Goal: Find contact information: Find contact information

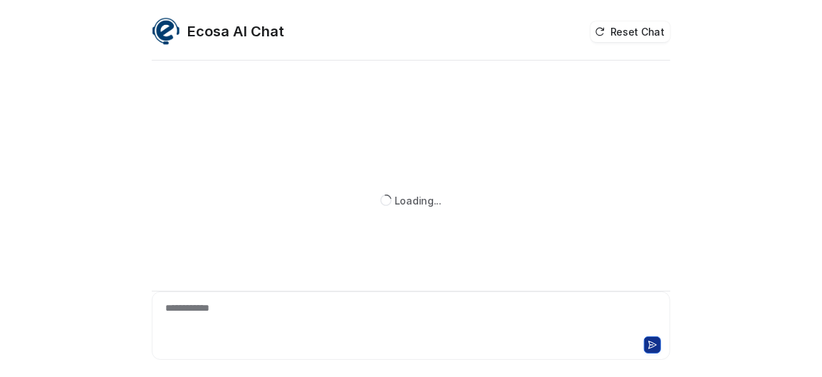
scroll to position [146, 0]
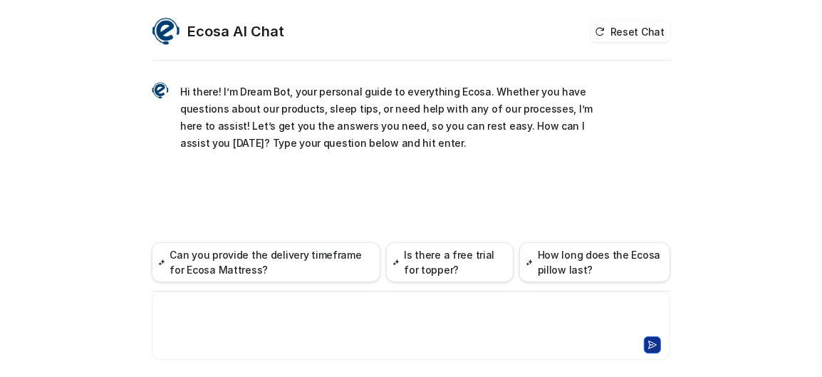
click at [182, 301] on div at bounding box center [402, 317] width 494 height 33
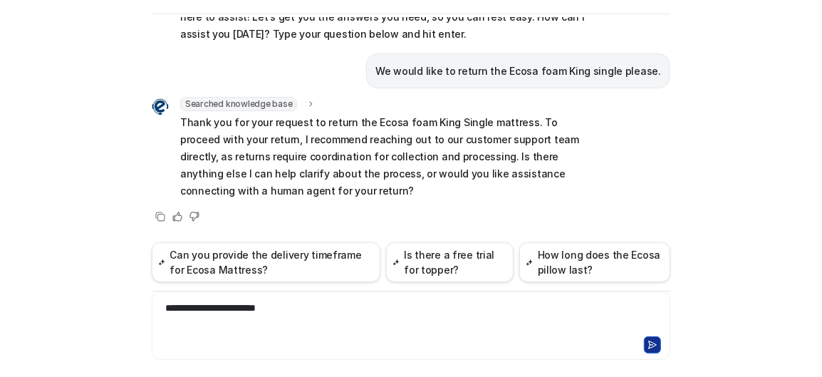
scroll to position [492, 0]
drag, startPoint x: 171, startPoint y: 262, endPoint x: 179, endPoint y: 268, distance: 10.3
click at [175, 301] on div "**********" at bounding box center [402, 317] width 494 height 33
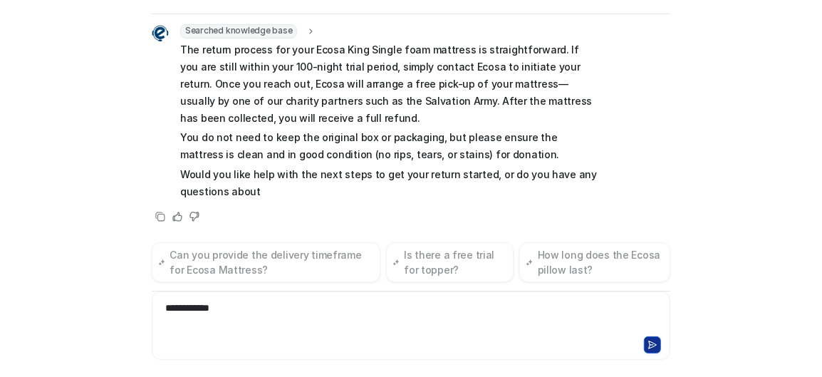
scroll to position [986, 0]
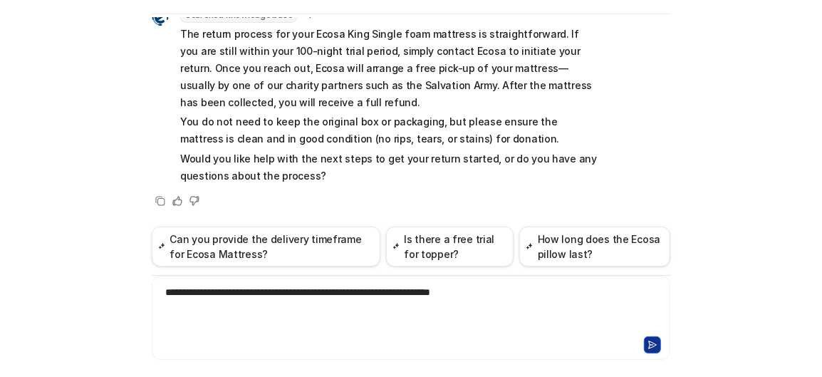
click at [644, 336] on button at bounding box center [652, 344] width 17 height 17
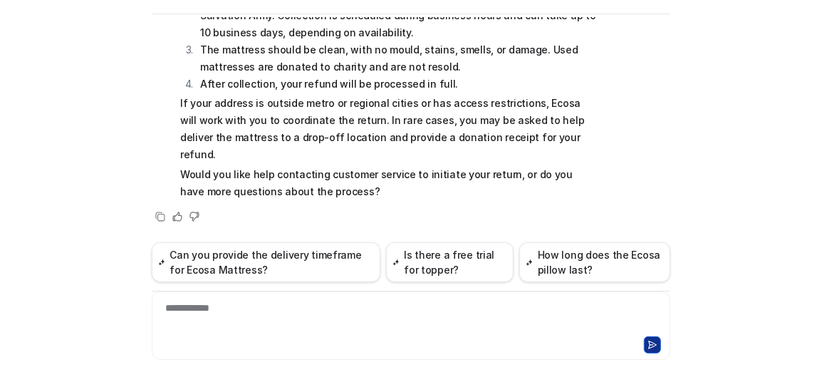
scroll to position [0, 0]
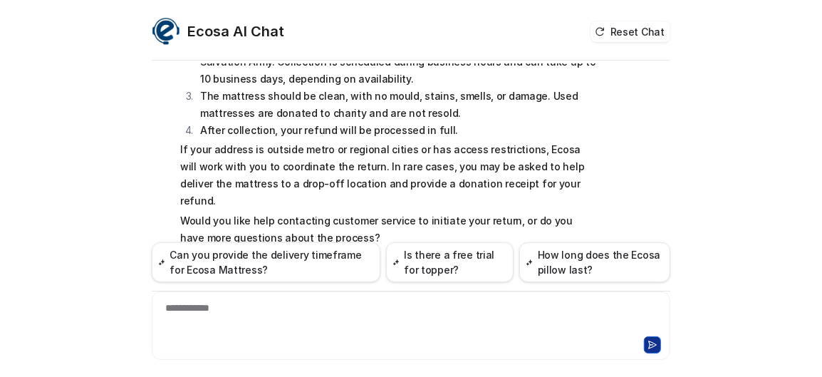
click at [736, 179] on div "Ecosa AI Chat Reset Chat Hi there! I’m Dream Bot, your personal guide to everyt…" at bounding box center [411, 188] width 822 height 377
click at [117, 160] on div "Ecosa AI Chat Reset Chat Hi there! I’m Dream Bot, your personal guide to everyt…" at bounding box center [411, 188] width 822 height 377
click at [611, 42] on button "Reset Chat" at bounding box center [630, 31] width 80 height 21
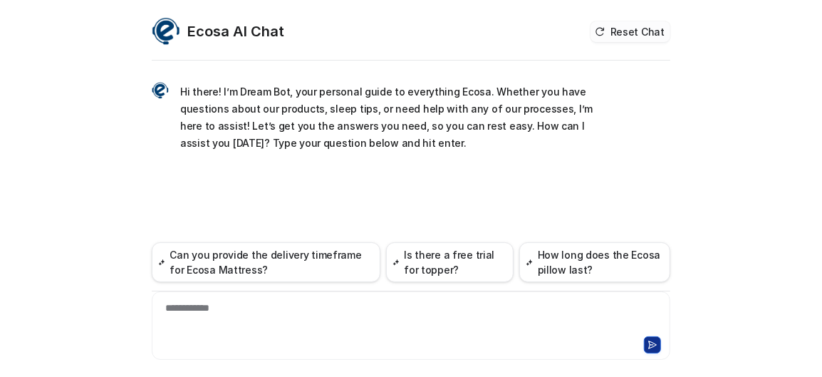
scroll to position [146, 0]
click at [186, 301] on div "**********" at bounding box center [402, 317] width 494 height 33
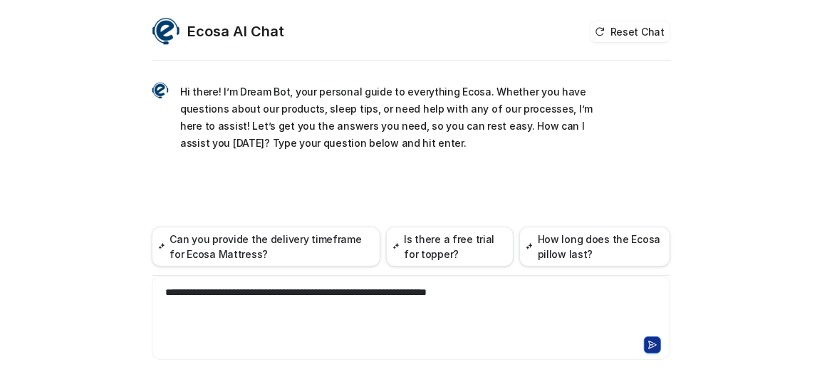
click at [647, 340] on icon at bounding box center [652, 345] width 10 height 10
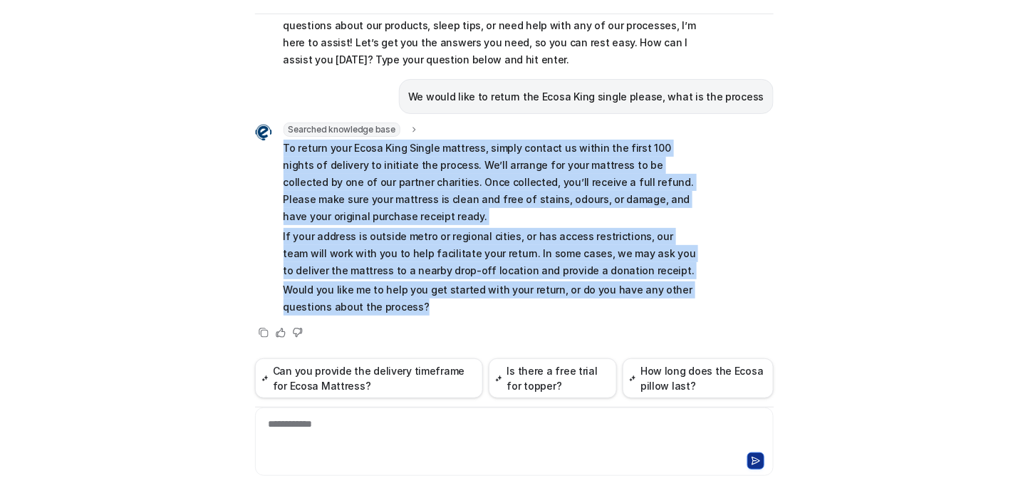
scroll to position [607, 0]
drag, startPoint x: 295, startPoint y: 127, endPoint x: 697, endPoint y: 154, distance: 402.6
click at [697, 154] on span "To return your Ecosa King Single mattress, simply contact us within the first 1…" at bounding box center [491, 228] width 417 height 176
copy span "To return your Ecosa King Single mattress, simply contact us within the first 1…"
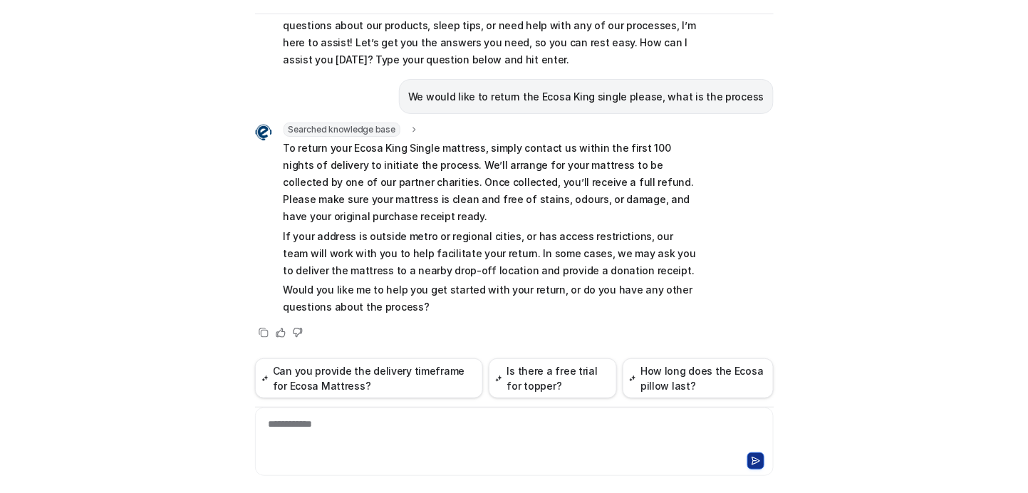
click at [821, 231] on div "**********" at bounding box center [514, 246] width 1028 height 493
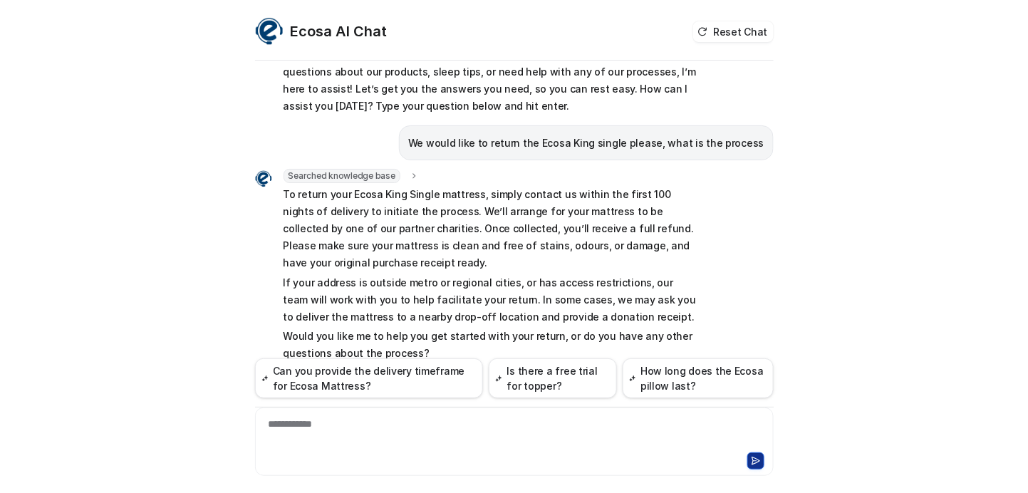
click at [506, 376] on div at bounding box center [514, 459] width 511 height 20
click at [283, 376] on div at bounding box center [506, 433] width 494 height 33
click at [751, 376] on icon at bounding box center [755, 460] width 8 height 7
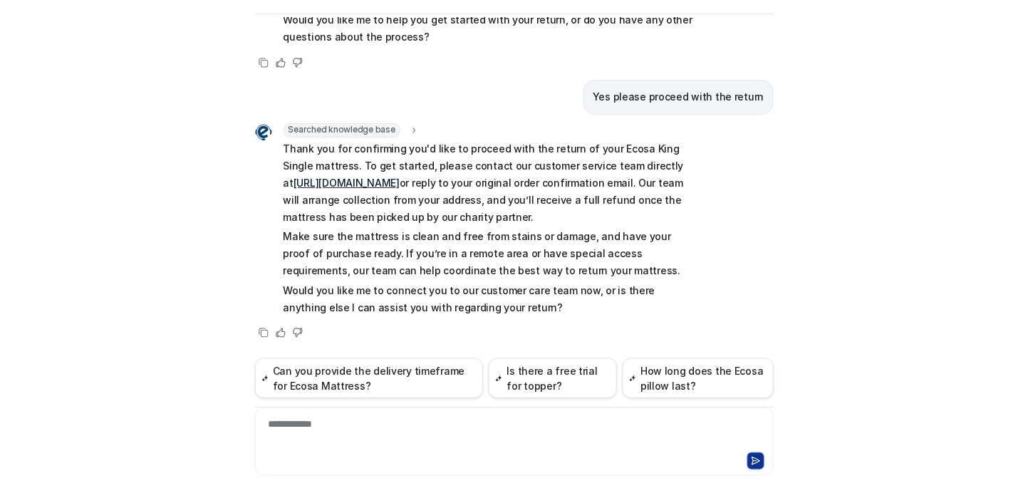
scroll to position [870, 0]
